Goal: Ask a question

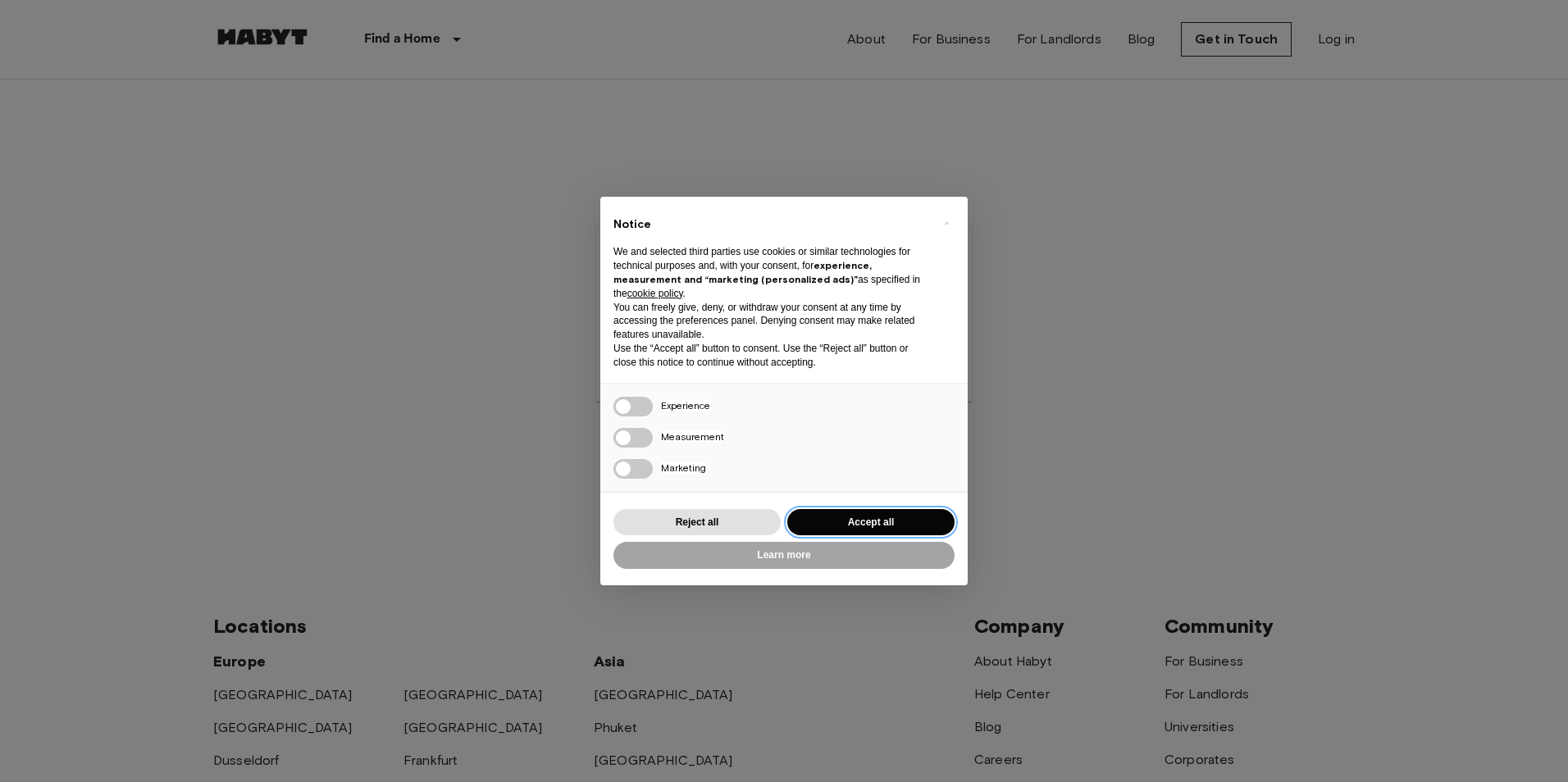
click at [889, 529] on button "Accept all" at bounding box center [871, 522] width 167 height 27
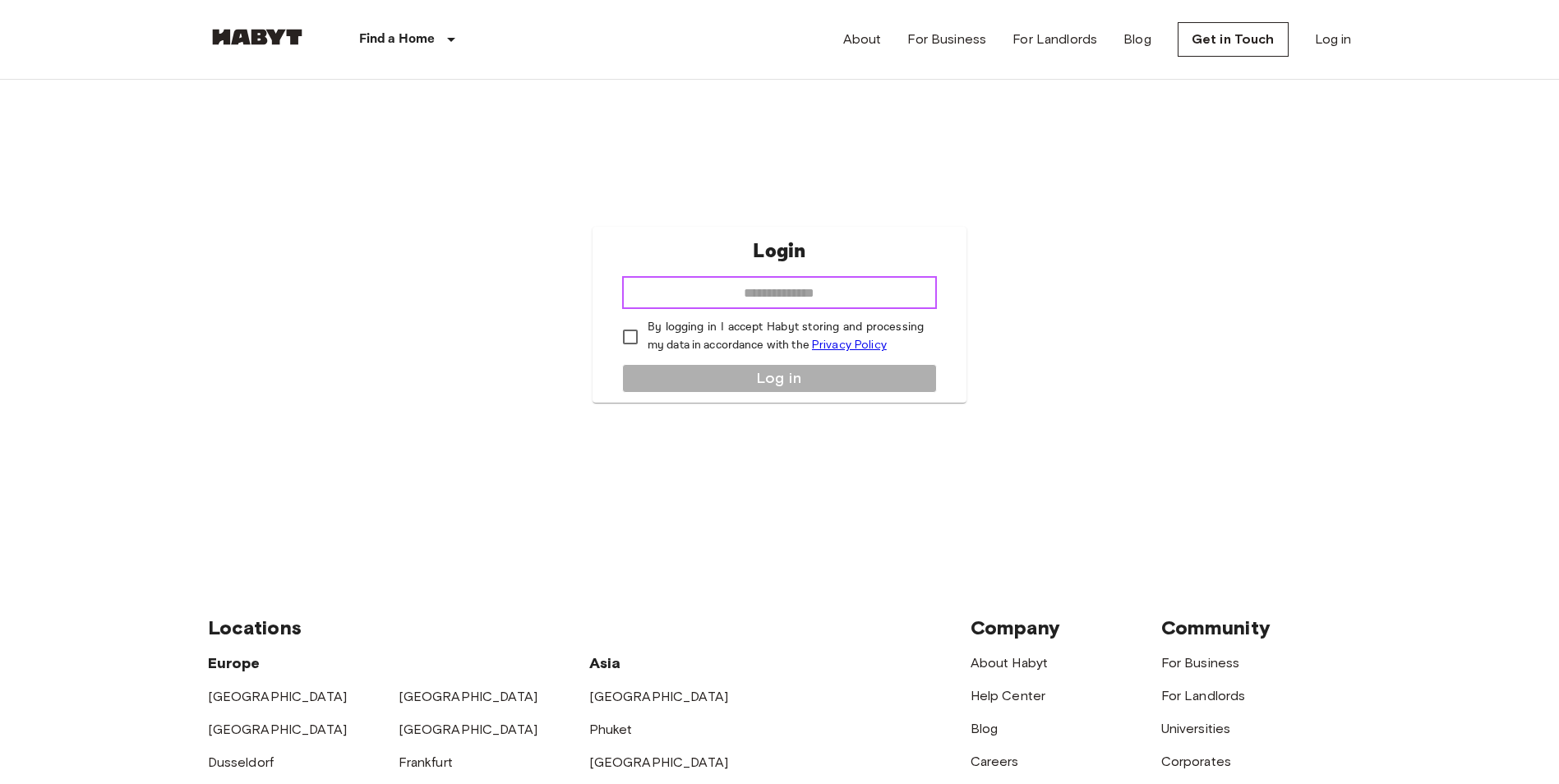
click at [752, 295] on input "email" at bounding box center [780, 292] width 315 height 33
type input "**********"
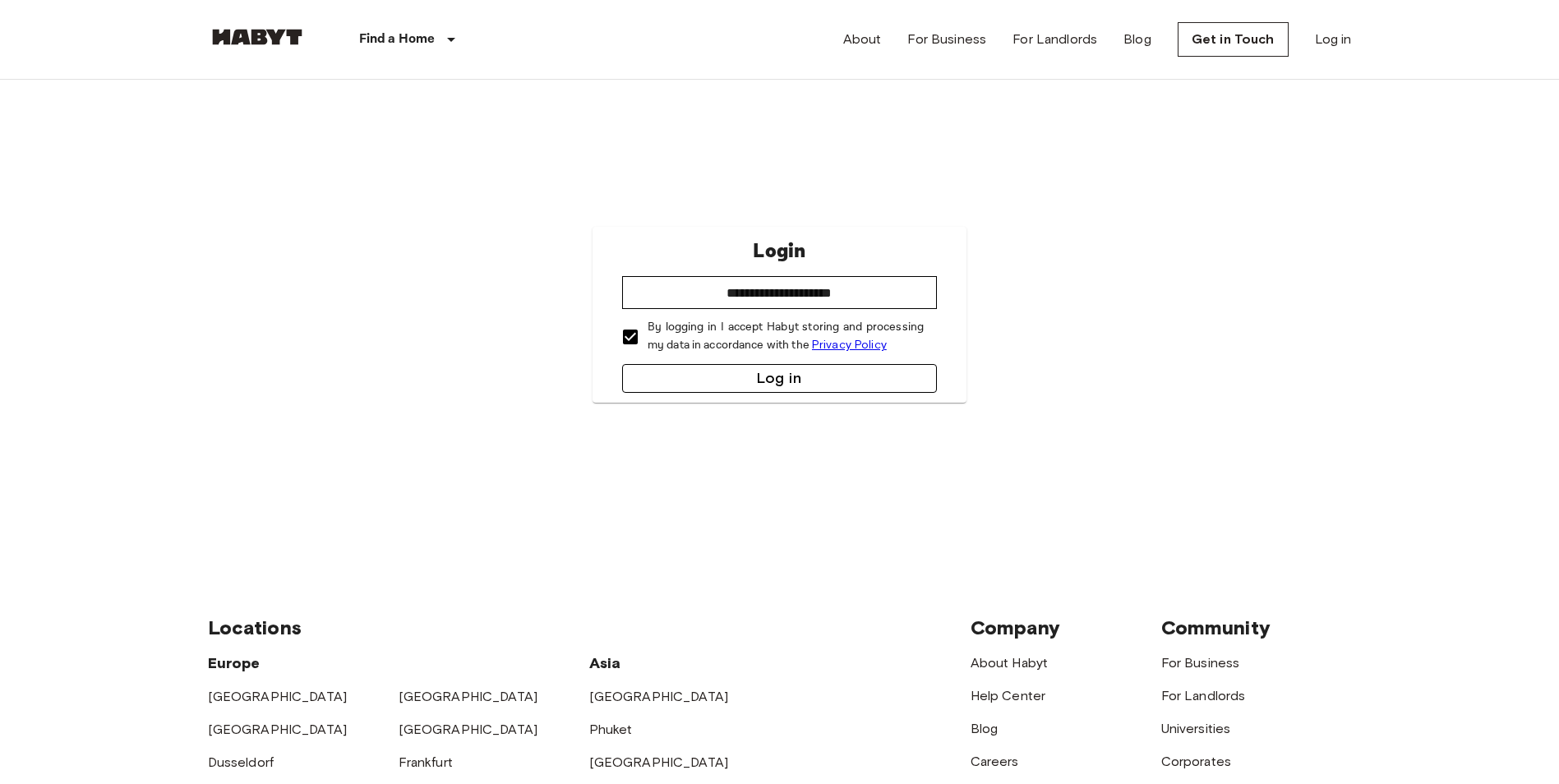
click at [726, 374] on button "Log in" at bounding box center [780, 379] width 315 height 29
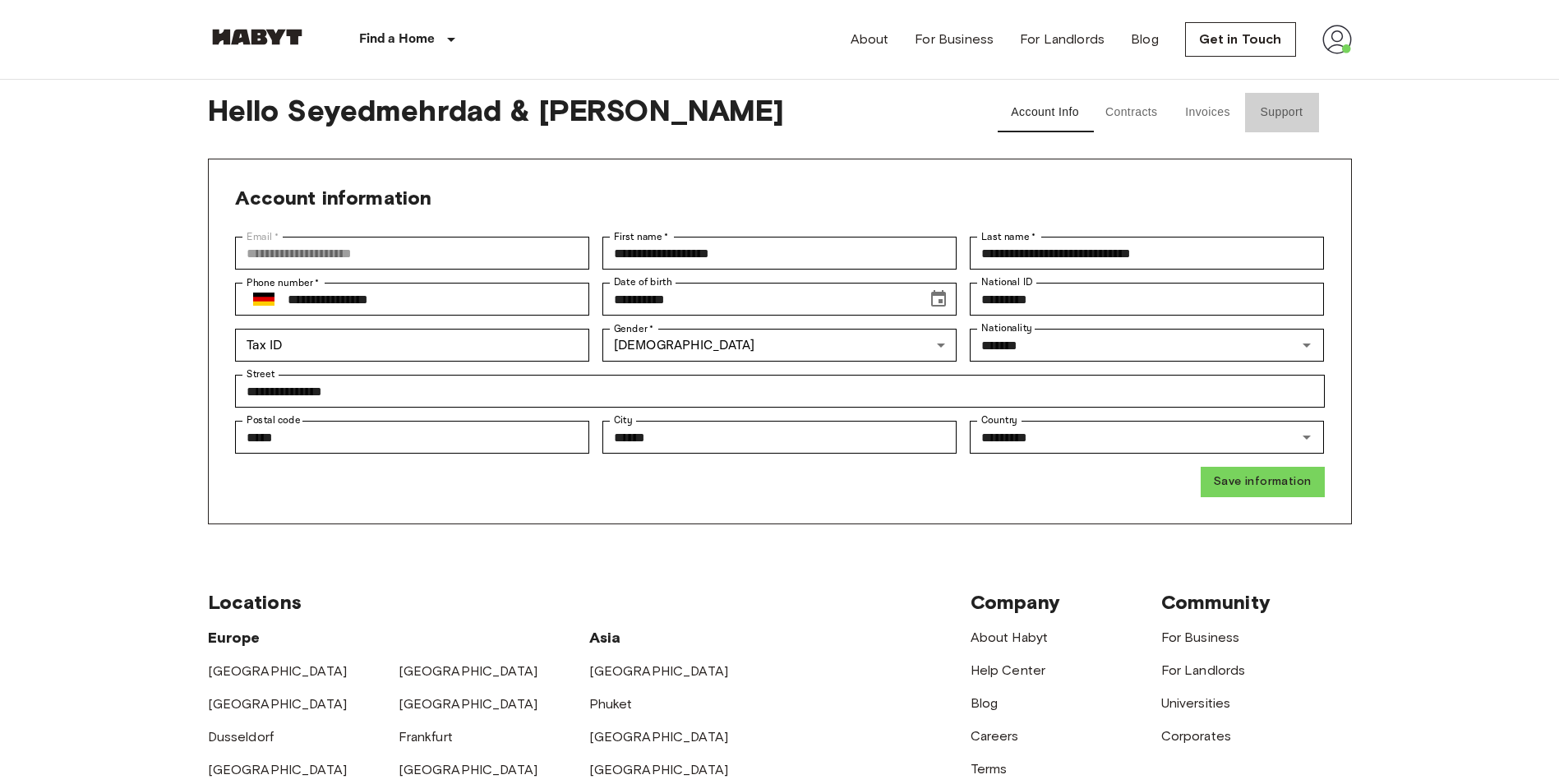
click at [1278, 111] on button "Support" at bounding box center [1282, 113] width 74 height 40
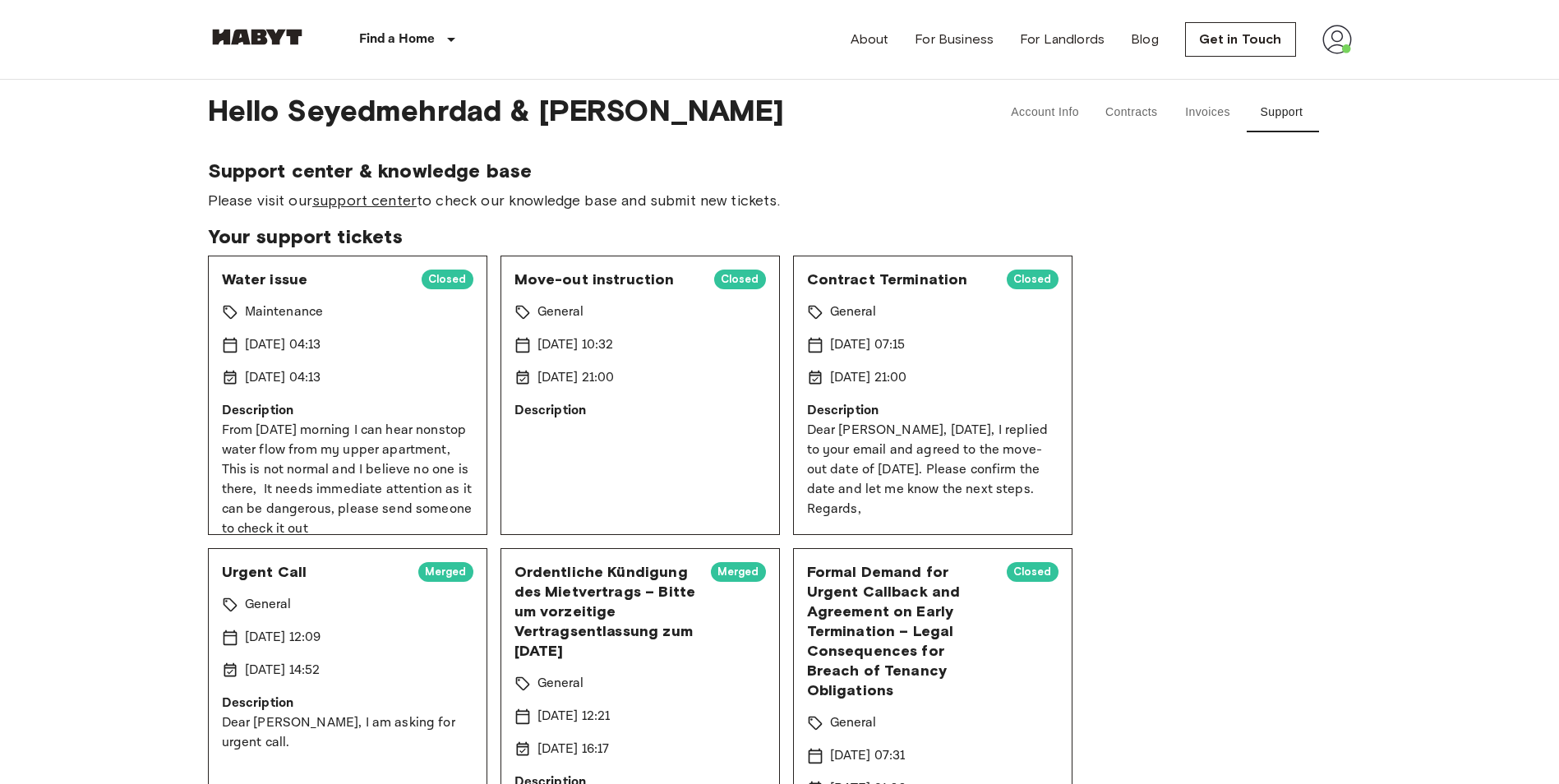
click at [383, 203] on link "support center" at bounding box center [364, 201] width 104 height 18
